Goal: Task Accomplishment & Management: Manage account settings

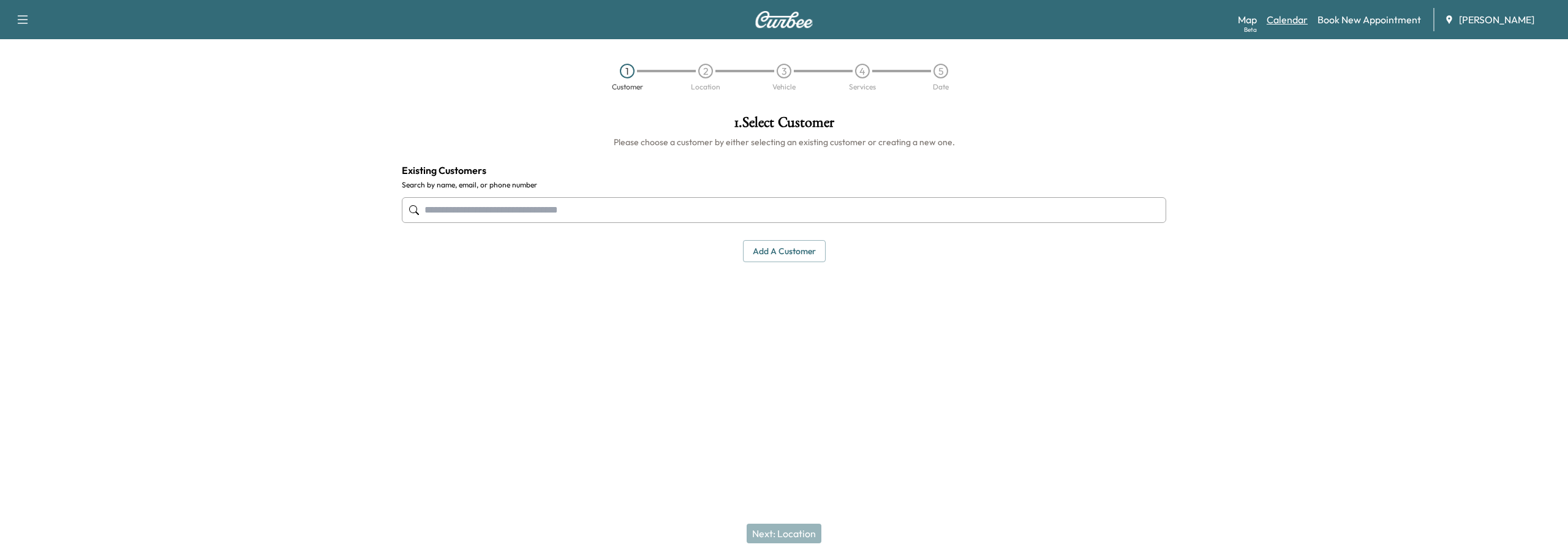
click at [1281, 24] on link "Calendar" at bounding box center [1287, 19] width 41 height 15
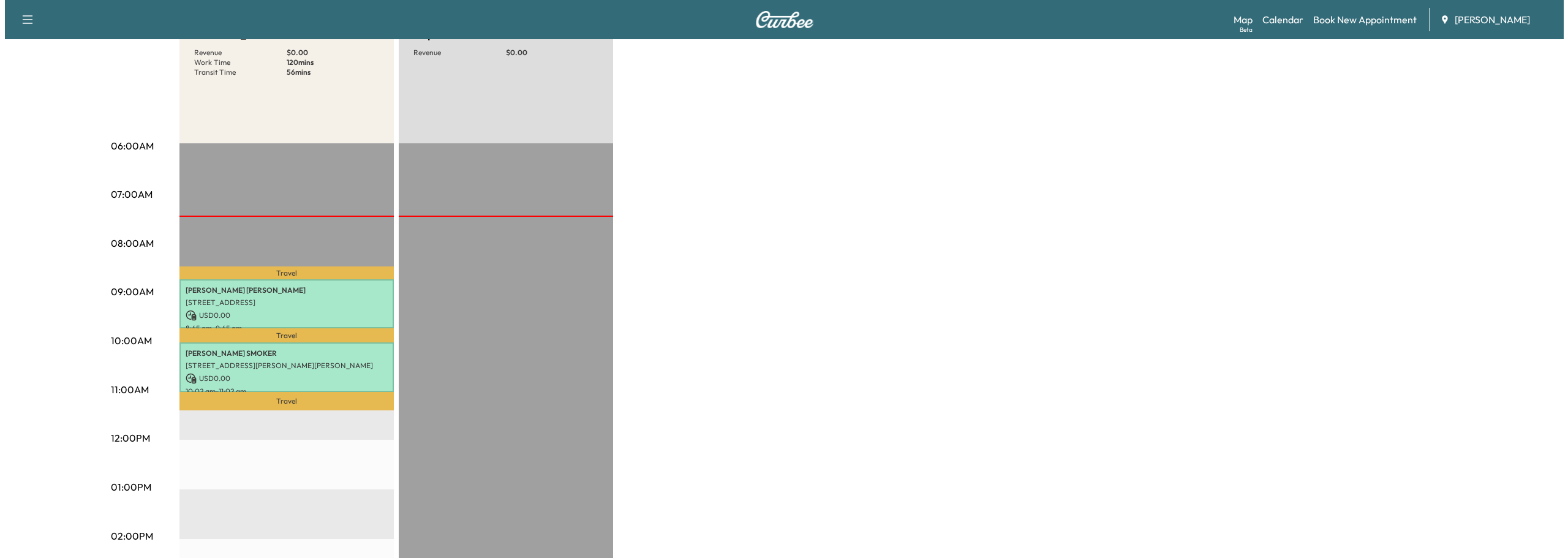
scroll to position [122, 0]
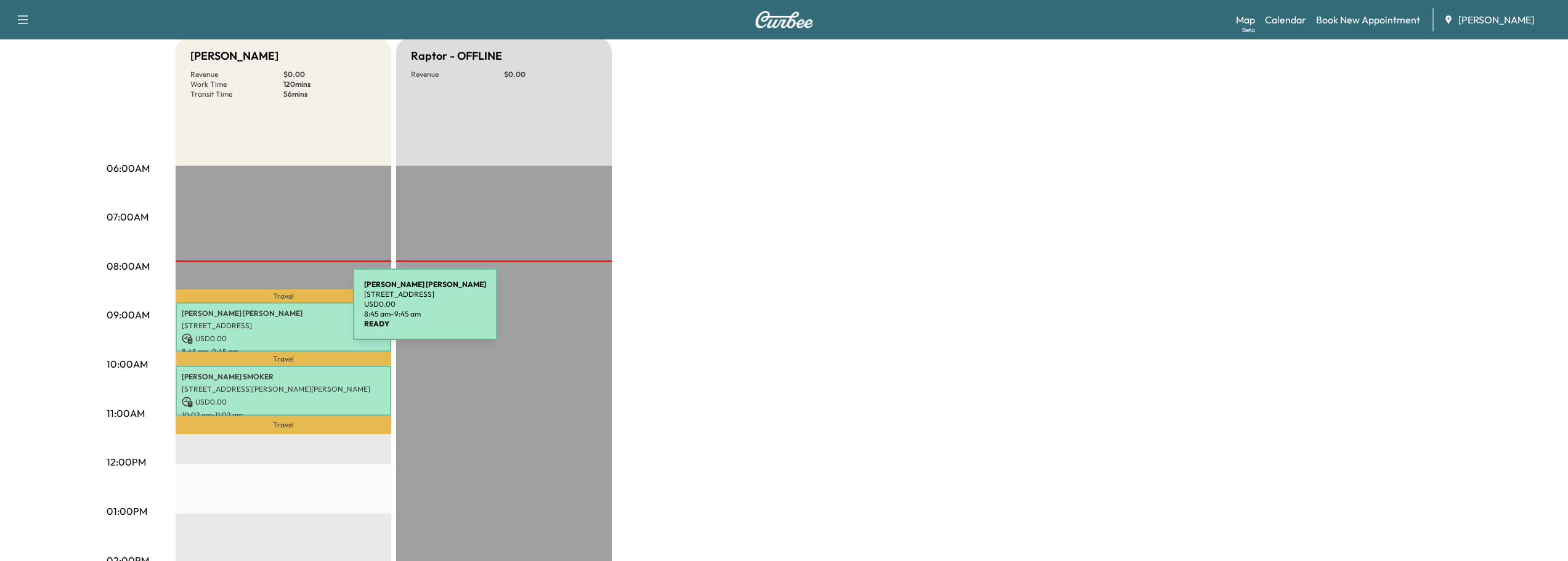
click at [261, 311] on p "[PERSON_NAME]" at bounding box center [283, 313] width 203 height 10
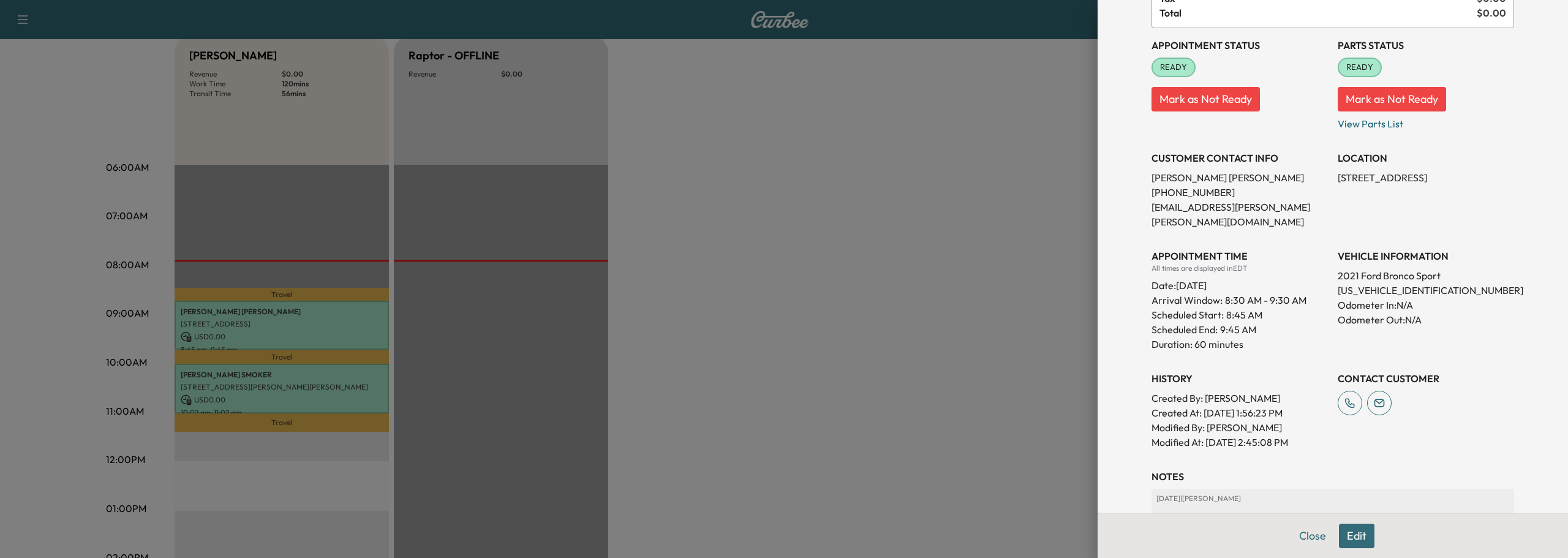
scroll to position [207, 0]
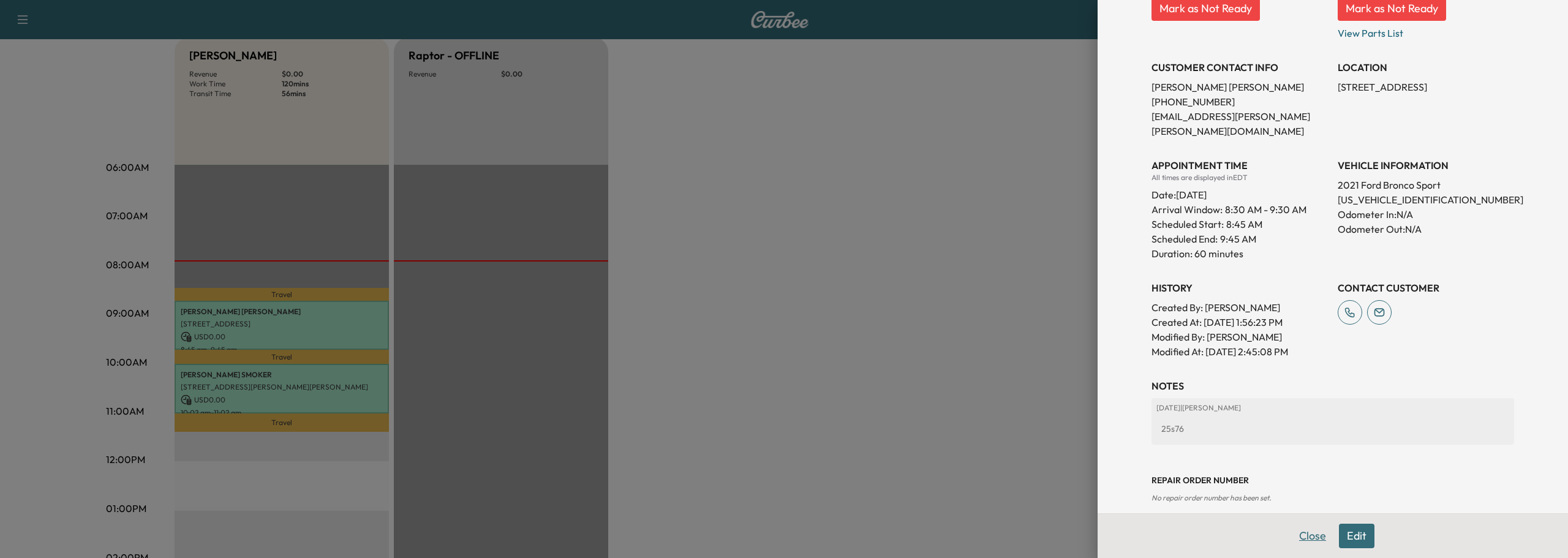
click at [1310, 538] on button "Close" at bounding box center [1312, 536] width 43 height 24
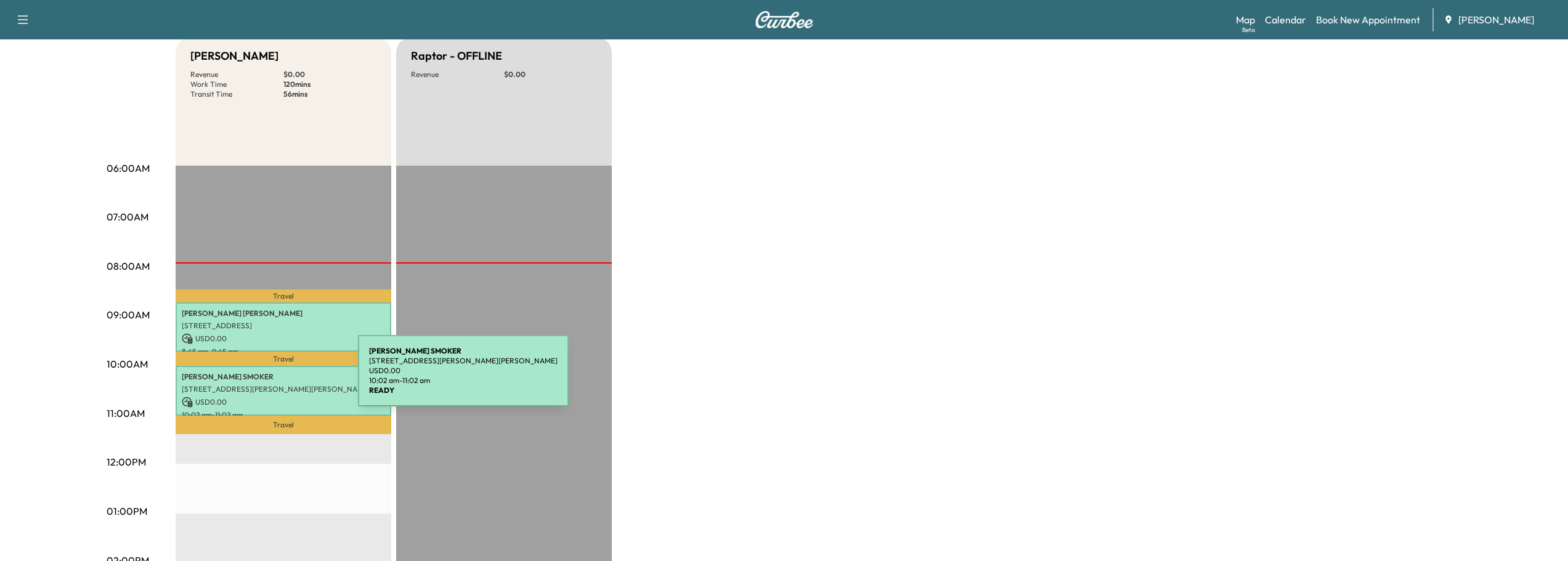
click at [265, 378] on p "[PERSON_NAME]" at bounding box center [283, 376] width 203 height 10
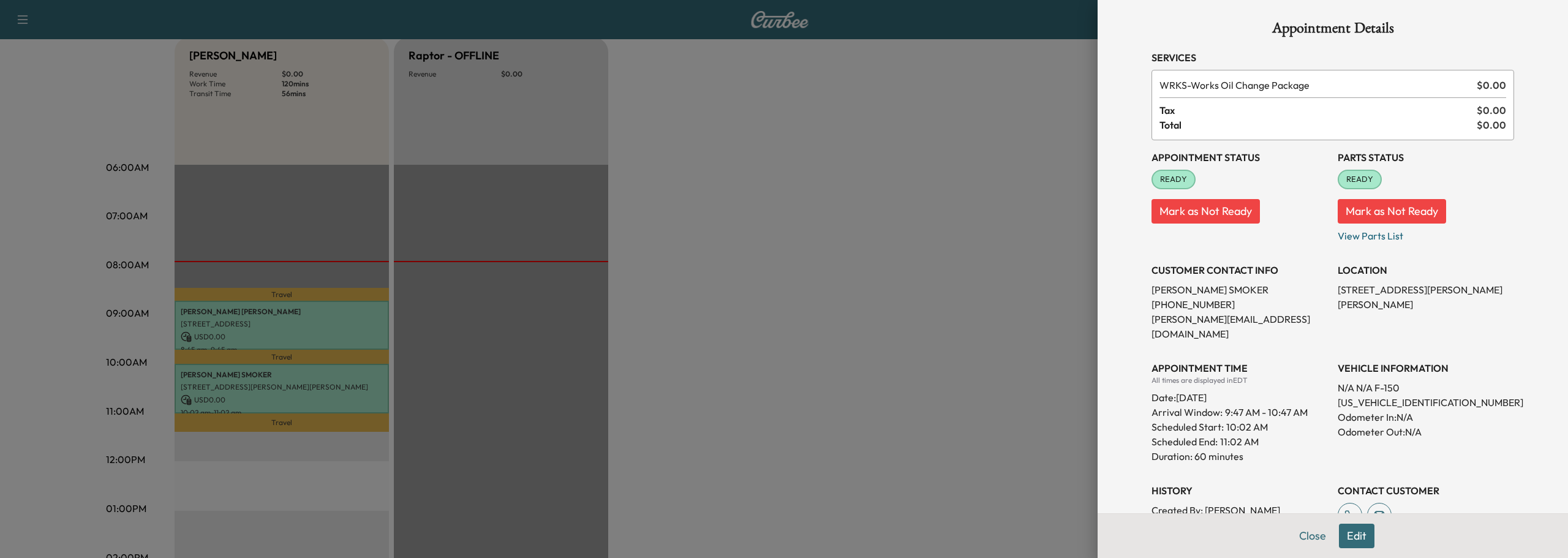
scroll to position [0, 0]
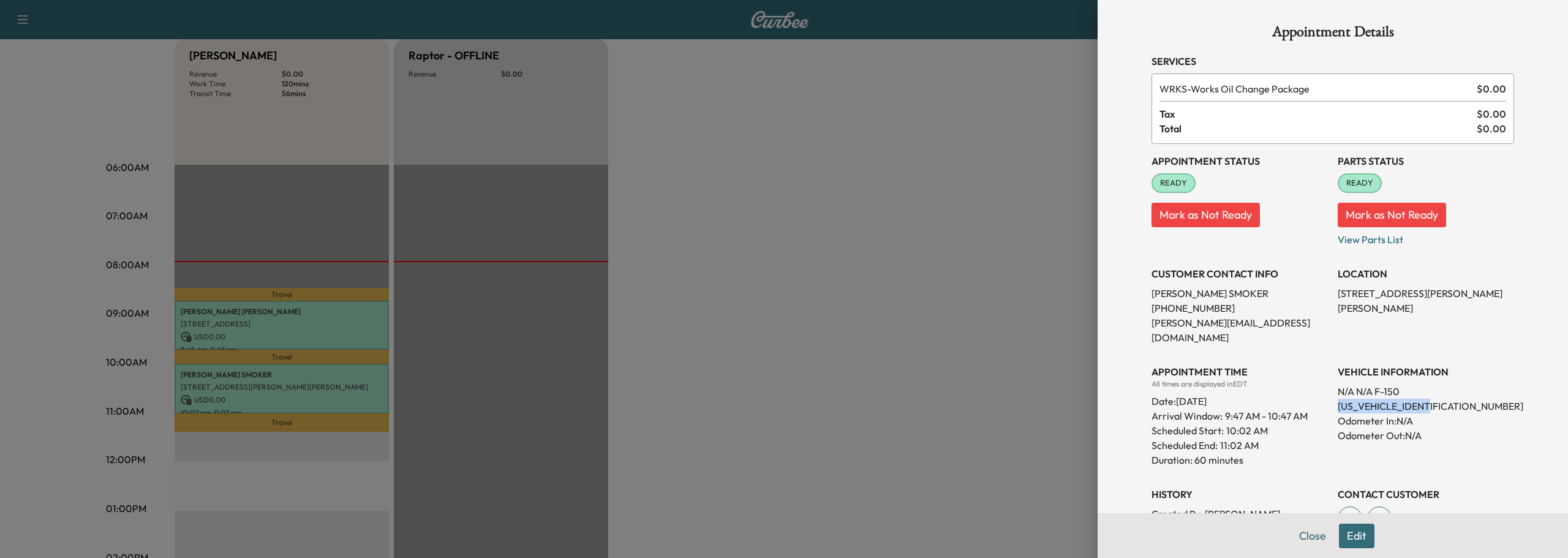
drag, startPoint x: 1327, startPoint y: 391, endPoint x: 1411, endPoint y: 382, distance: 84.5
click at [1432, 392] on div "Appointment Status READY Mark as Not Ready Parts Status READY Mark as Not Ready…" at bounding box center [1332, 355] width 363 height 421
drag, startPoint x: 1409, startPoint y: 382, endPoint x: 1409, endPoint y: 392, distance: 10.0
click at [1409, 399] on p "[US_VEHICLE_IDENTIFICATION_NUMBER]" at bounding box center [1426, 406] width 177 height 15
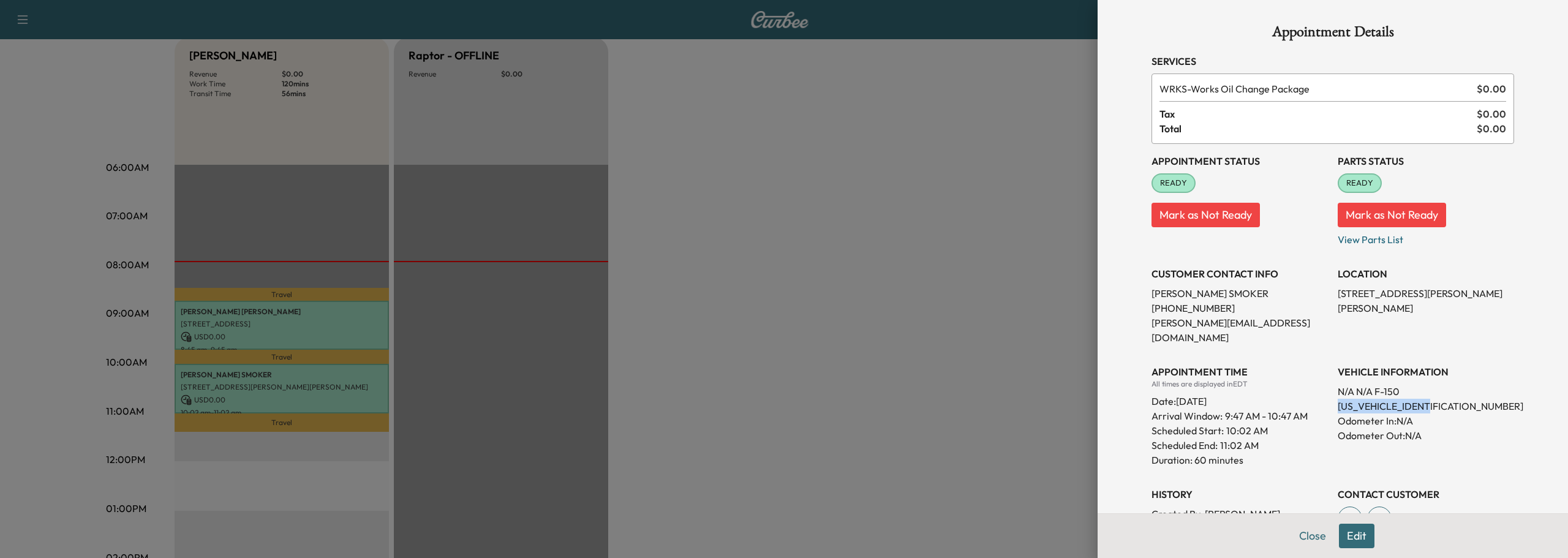
copy p "[US_VEHICLE_IDENTIFICATION_NUMBER]"
